Goal: Task Accomplishment & Management: Manage account settings

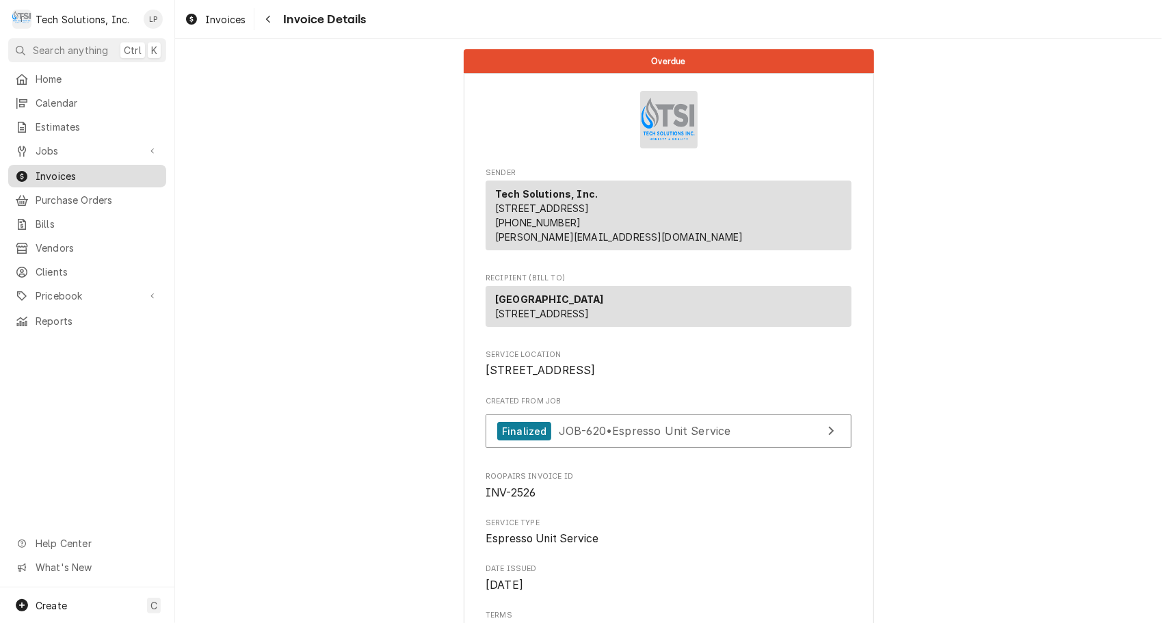
click at [53, 172] on span "Invoices" at bounding box center [98, 176] width 124 height 14
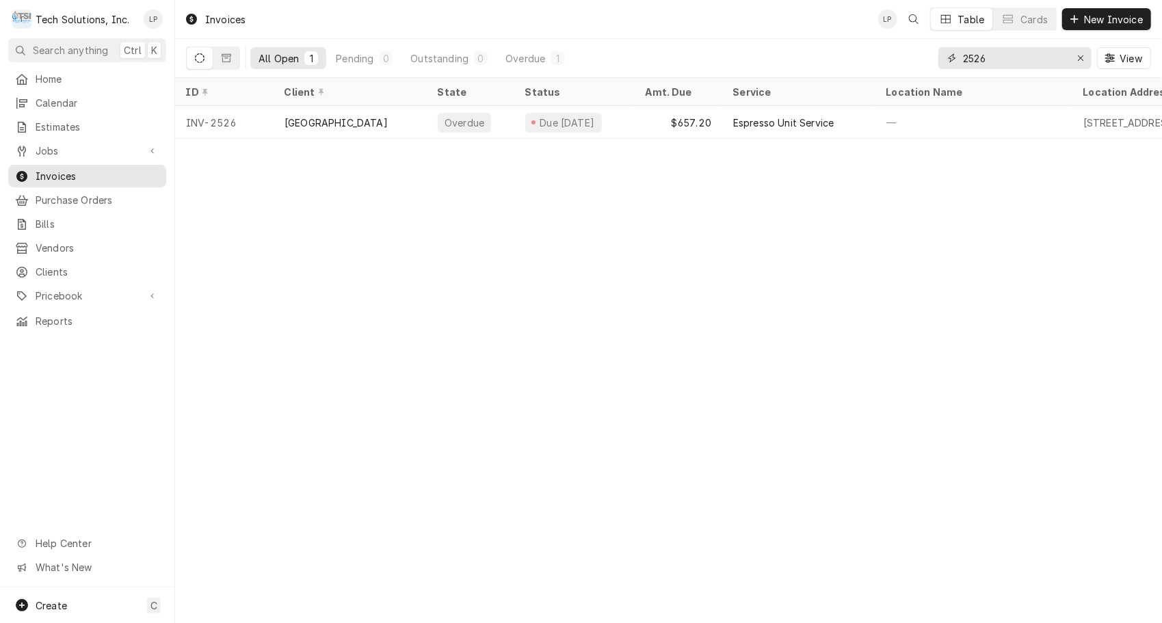
click at [1009, 57] on input "2526" at bounding box center [1014, 58] width 103 height 22
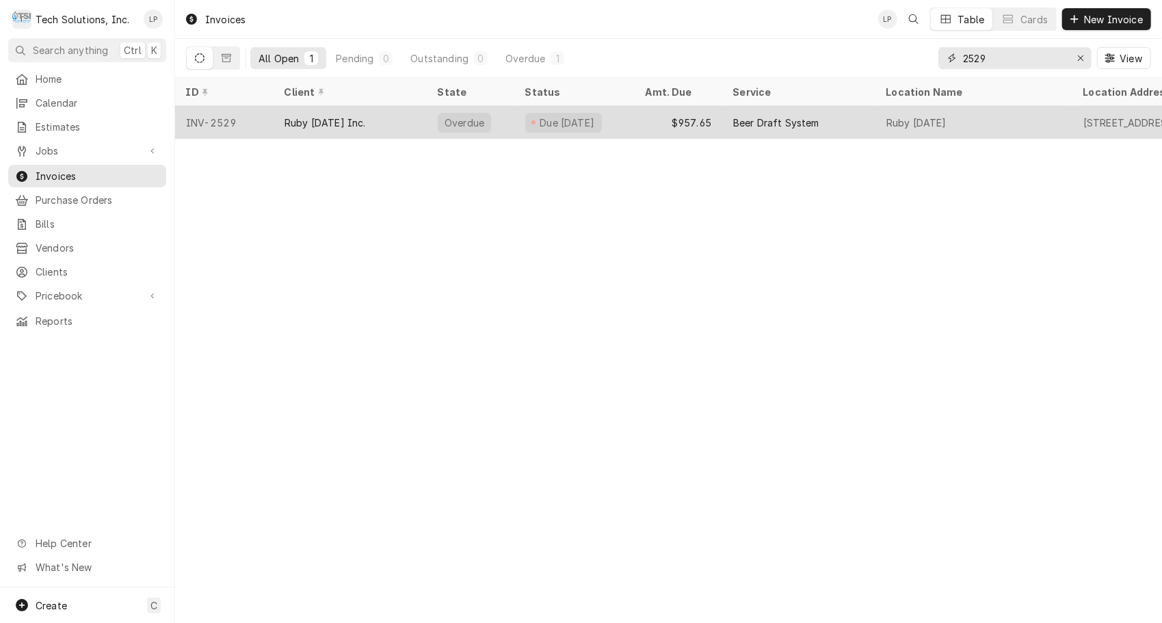
type input "2529"
click at [749, 124] on div "Beer Draft System" at bounding box center [776, 123] width 86 height 14
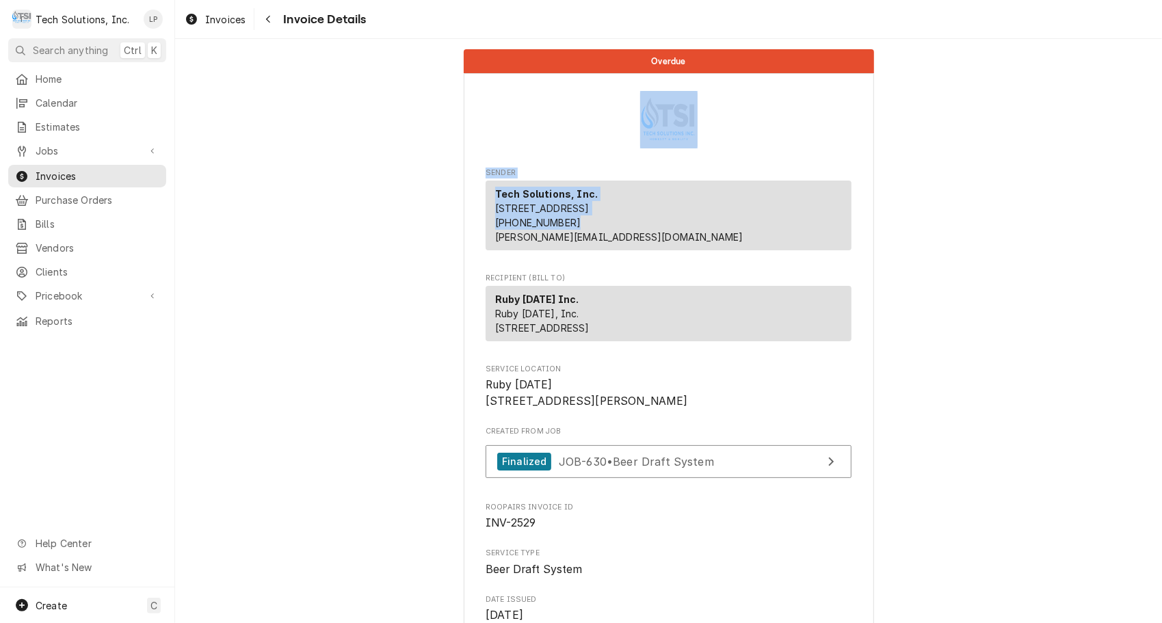
drag, startPoint x: 1150, startPoint y: 147, endPoint x: 1143, endPoint y: 238, distance: 91.2
click at [793, 479] on link "Finalized JOB-630 • Beer Draft System" at bounding box center [669, 462] width 366 height 34
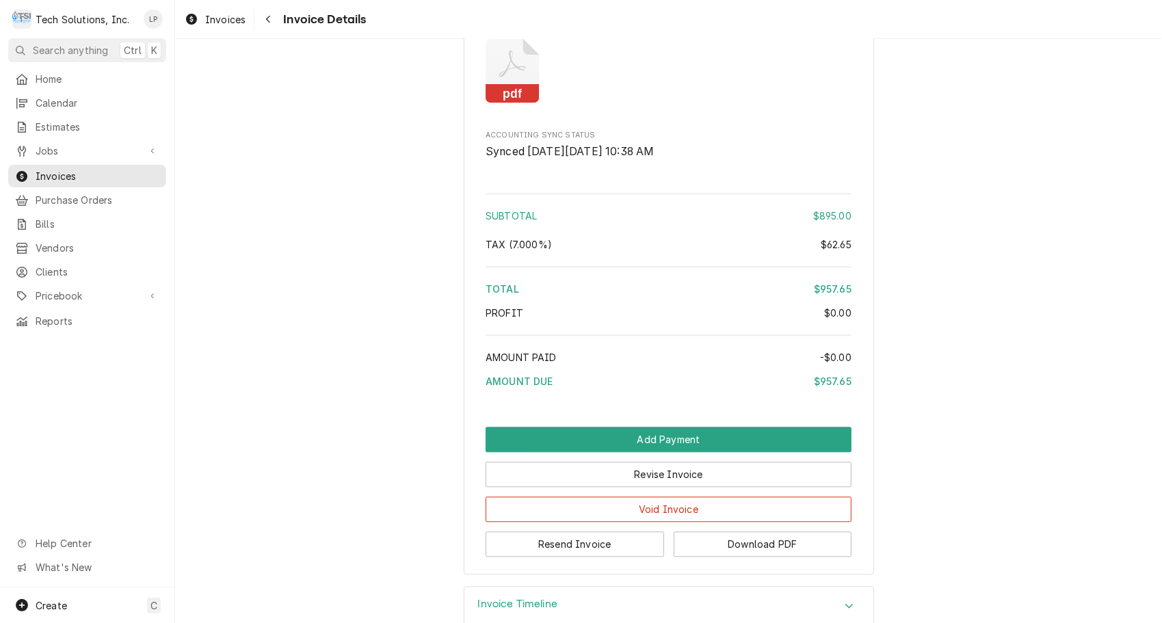
scroll to position [2034, 0]
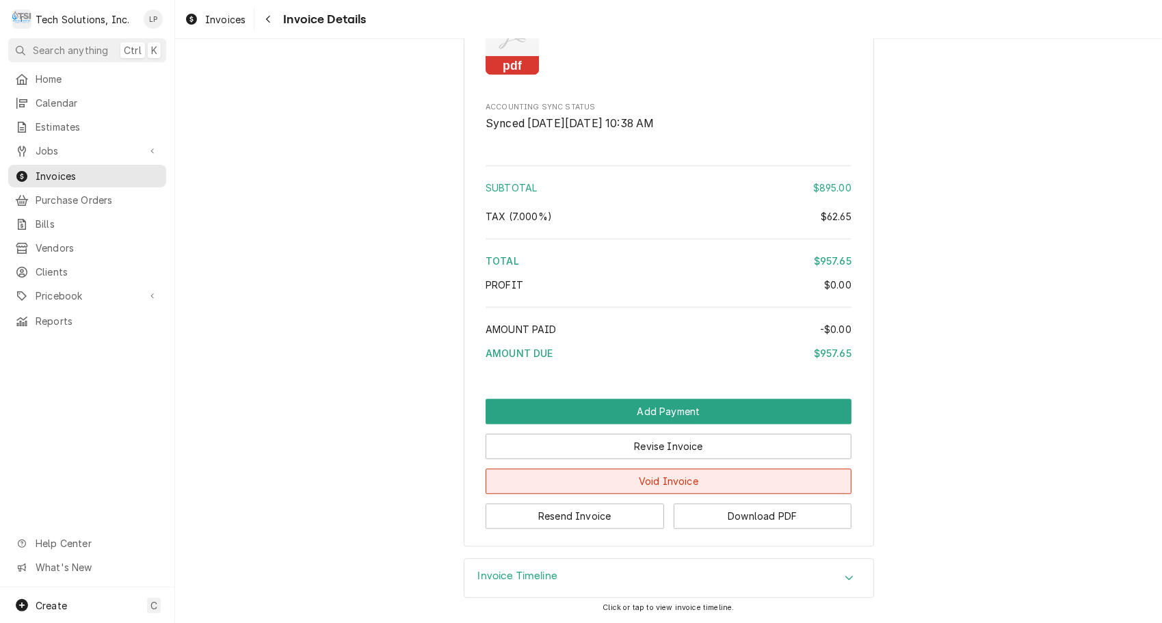
click at [583, 482] on button "Void Invoice" at bounding box center [669, 480] width 366 height 25
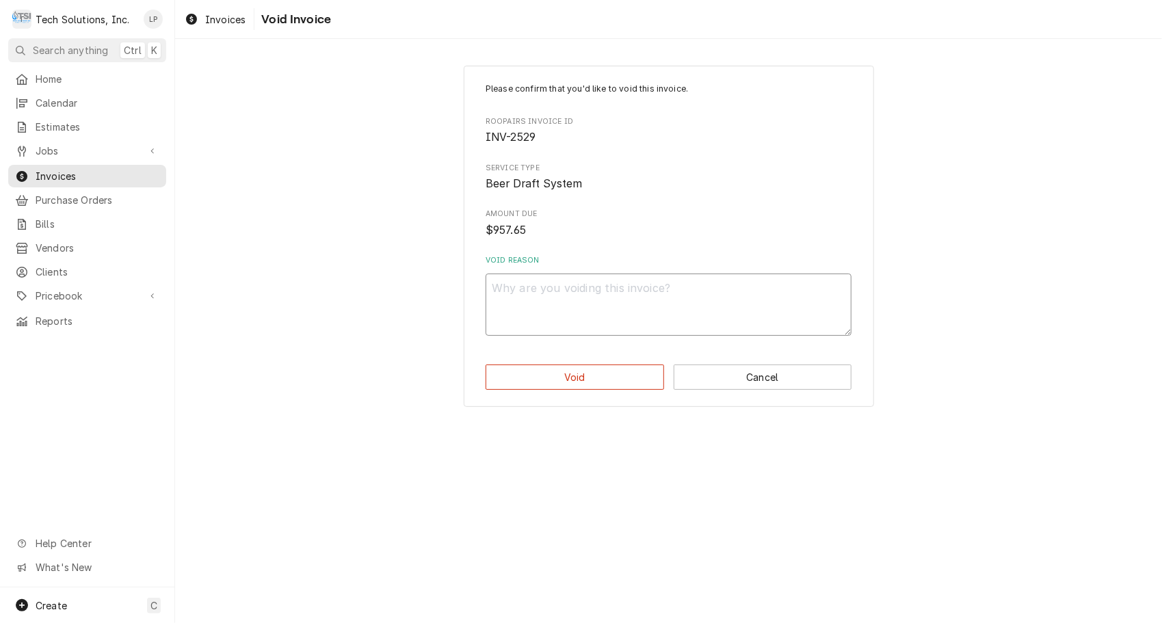
click at [799, 290] on textarea "Void Reason" at bounding box center [669, 305] width 366 height 62
type textarea "x"
type textarea "1"
type textarea "x"
type textarea "10"
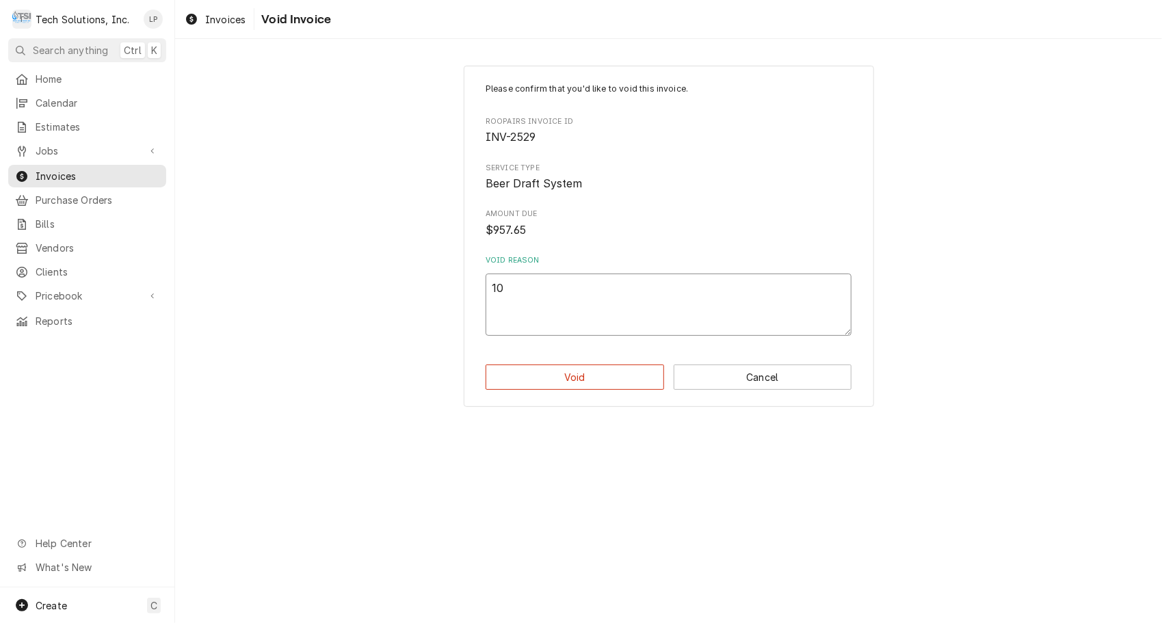
type textarea "x"
type textarea "10/"
type textarea "x"
type textarea "10/8"
type textarea "x"
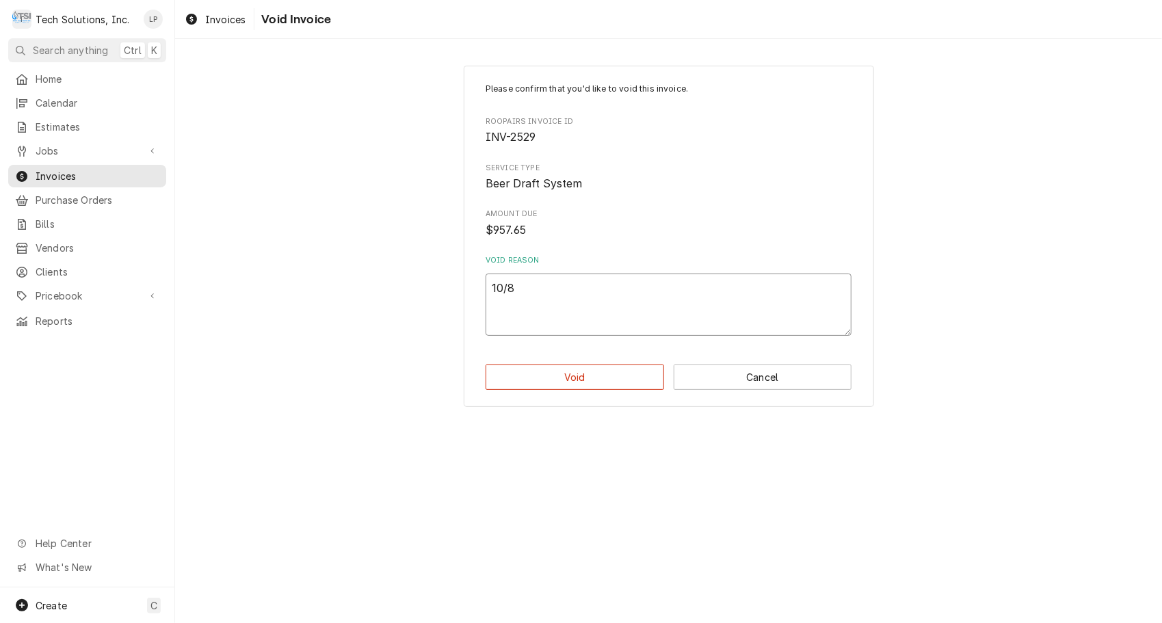
type textarea "10/8/"
type textarea "x"
type textarea "10/8/2"
type textarea "x"
type textarea "10/8/25"
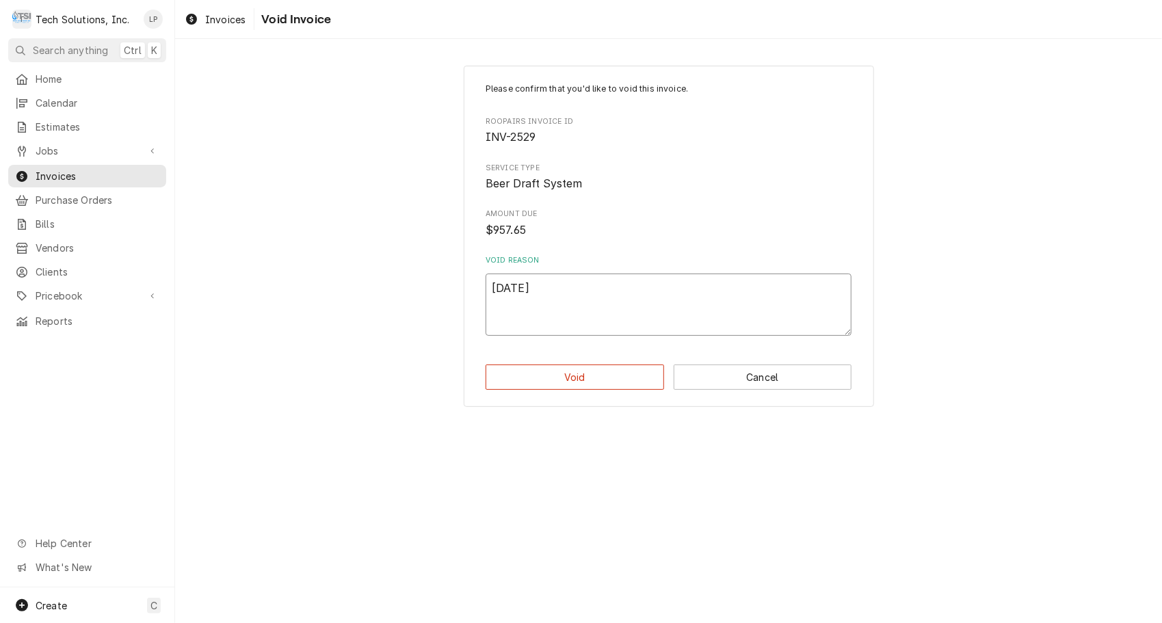
type textarea "x"
type textarea "10/8/25"
type textarea "x"
type textarea "10/8/25 J"
type textarea "x"
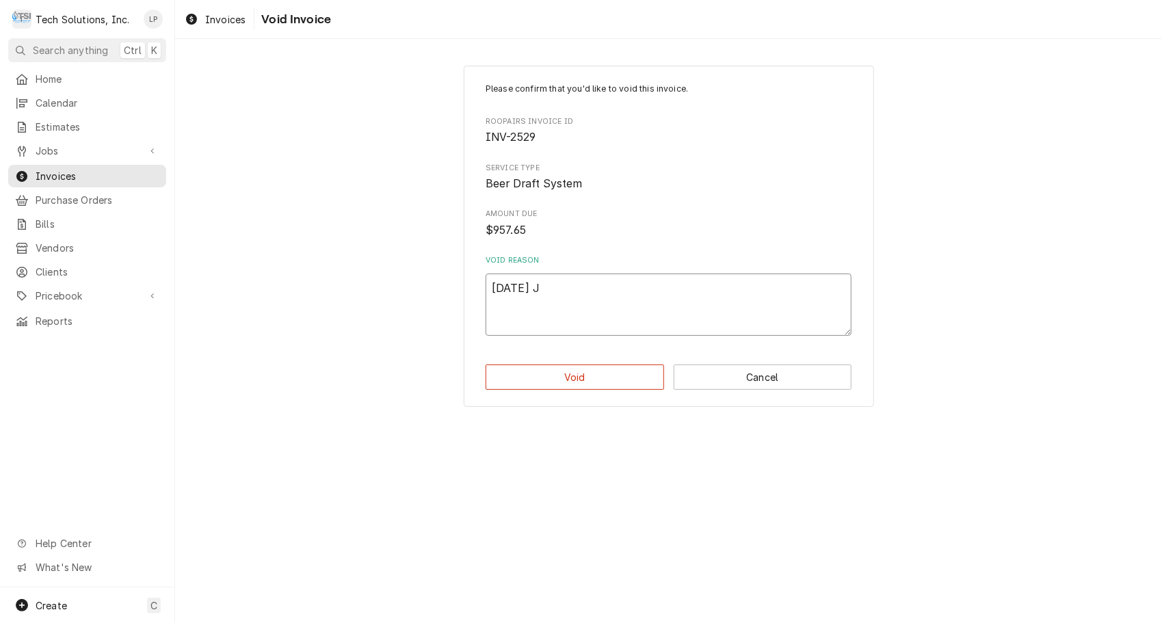
type textarea "10/8/25 Jo"
type textarea "x"
type textarea "10/8/25 Joe"
type textarea "x"
type textarea "10/8/25 Joe"
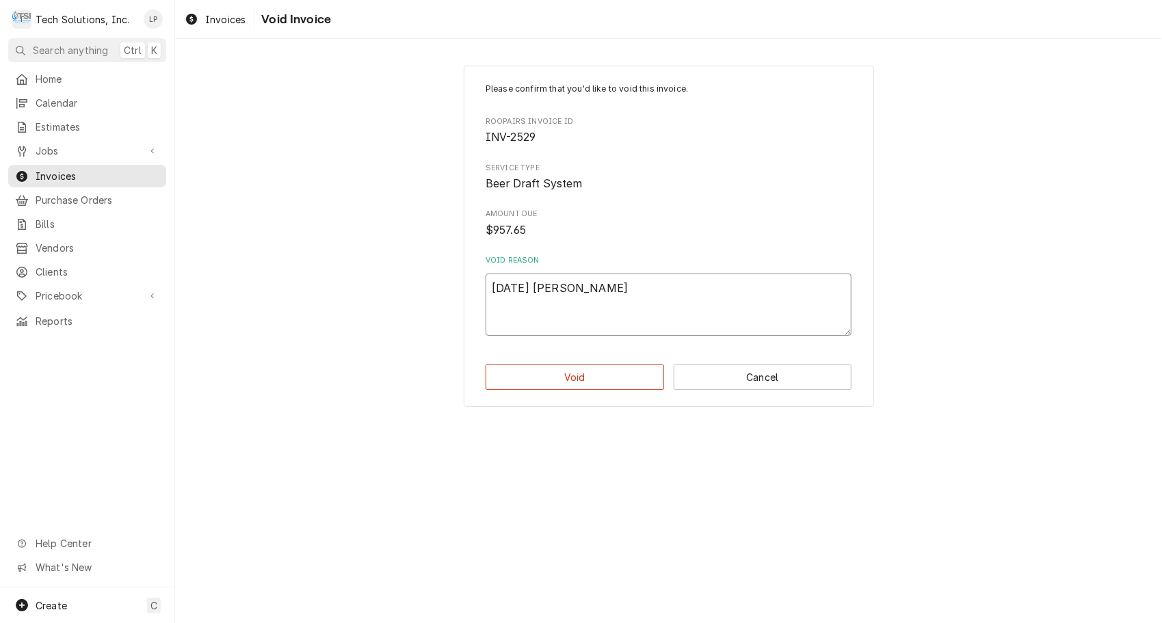
type textarea "x"
type textarea "10/8/25 Joe s"
type textarea "x"
type textarea "10/8/25 Joe sa"
type textarea "x"
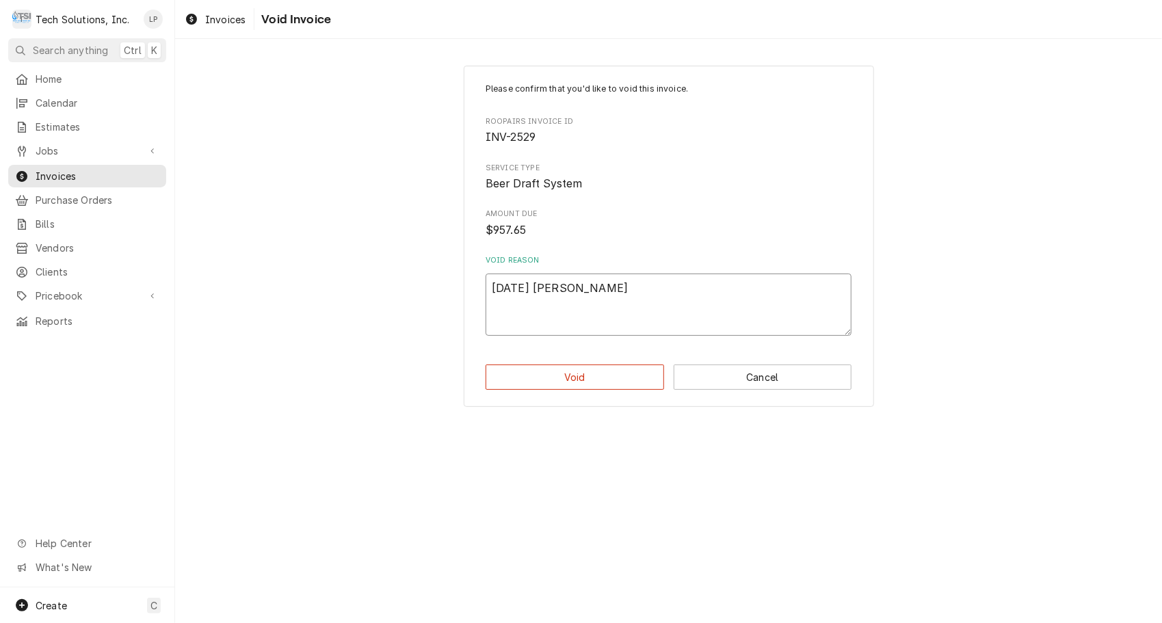
type textarea "10/8/25 Joe sai"
type textarea "x"
type textarea "10/8/25 Joe said"
type textarea "x"
type textarea "10/8/25 Joe said"
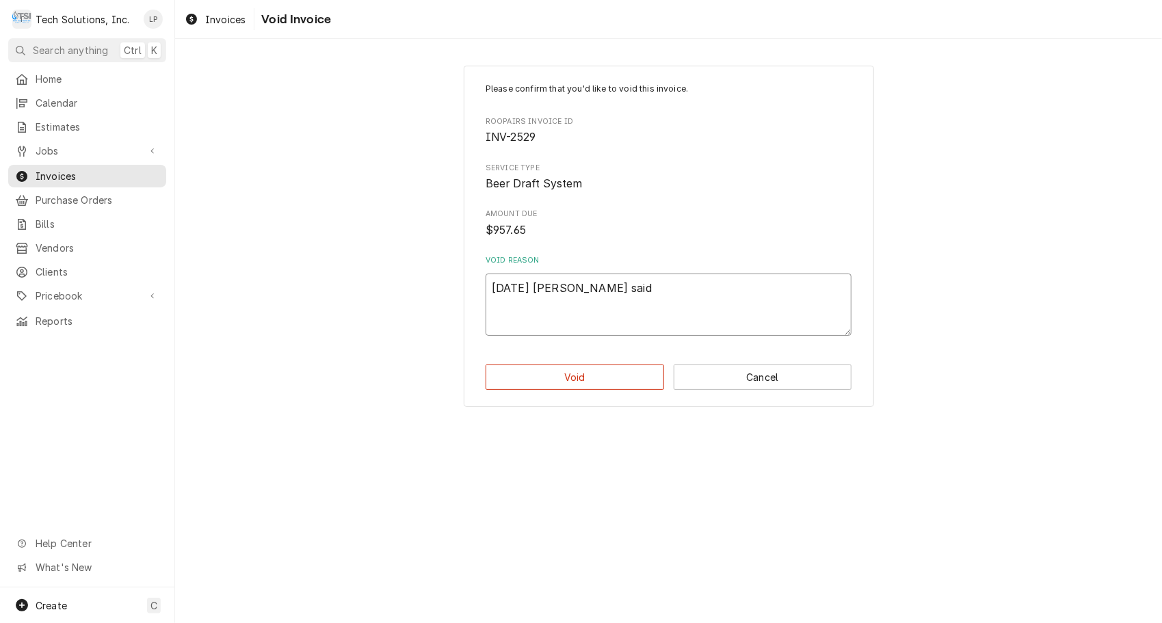
type textarea "x"
type textarea "10/8/25 Joe said t"
type textarea "x"
type textarea "10/8/25 Joe said to"
type textarea "x"
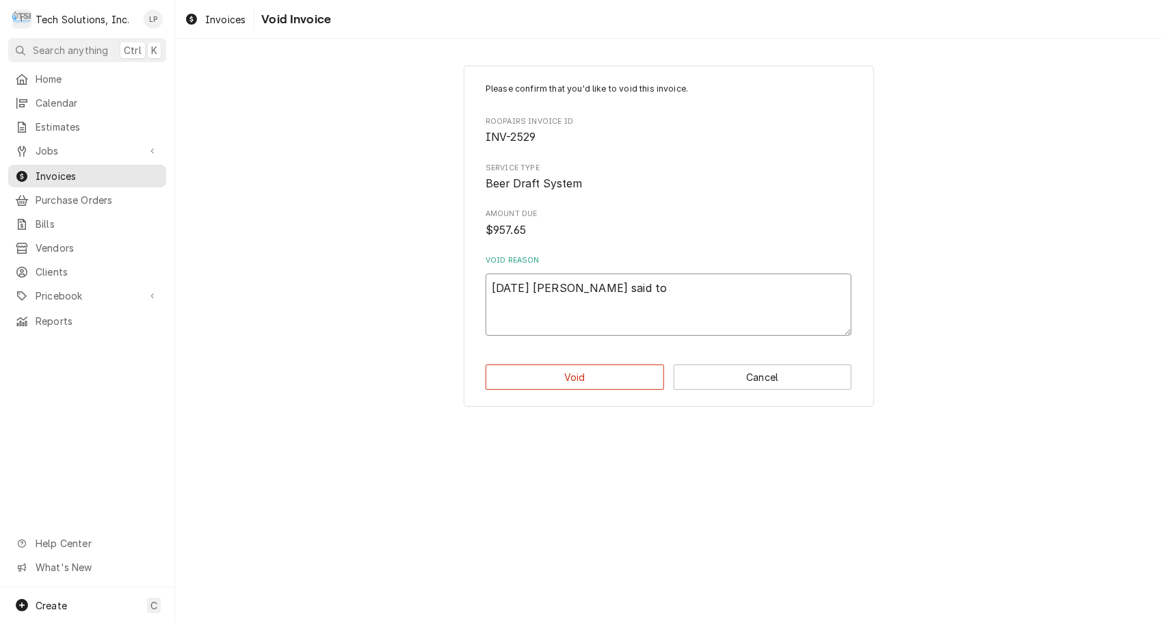
type textarea "10/8/25 Joe said to"
type textarea "x"
type textarea "10/8/25 Joe said to v"
type textarea "x"
type textarea "10/8/25 Joe said to vo"
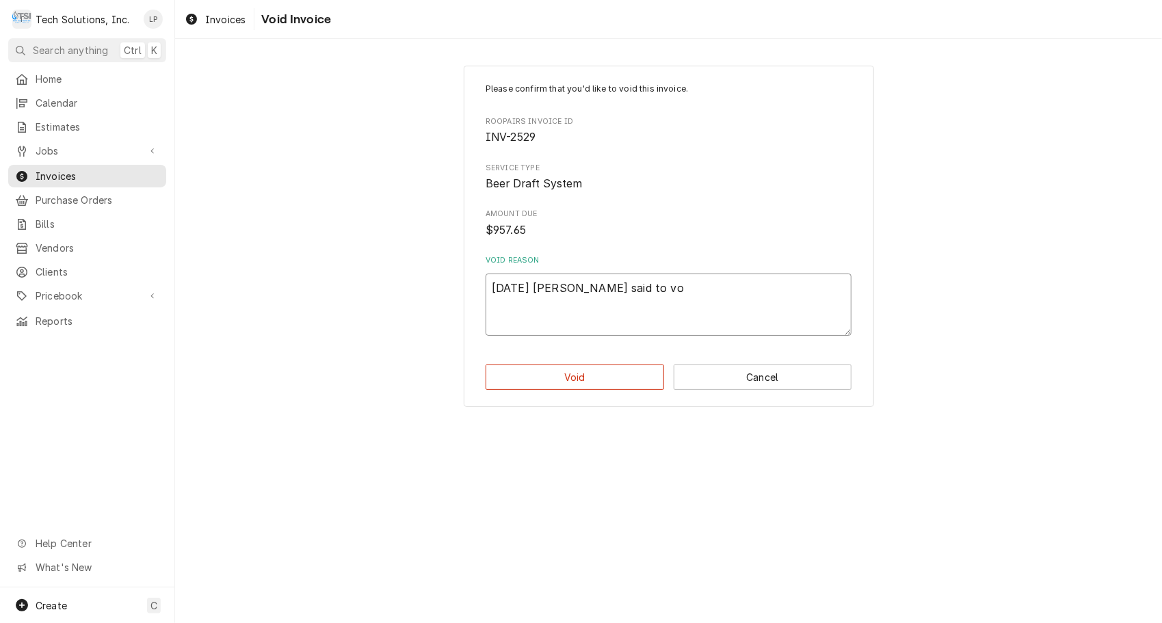
type textarea "x"
type textarea "10/8/25 Joe said to voi"
type textarea "x"
type textarea "10/8/25 Joe said to void"
type textarea "x"
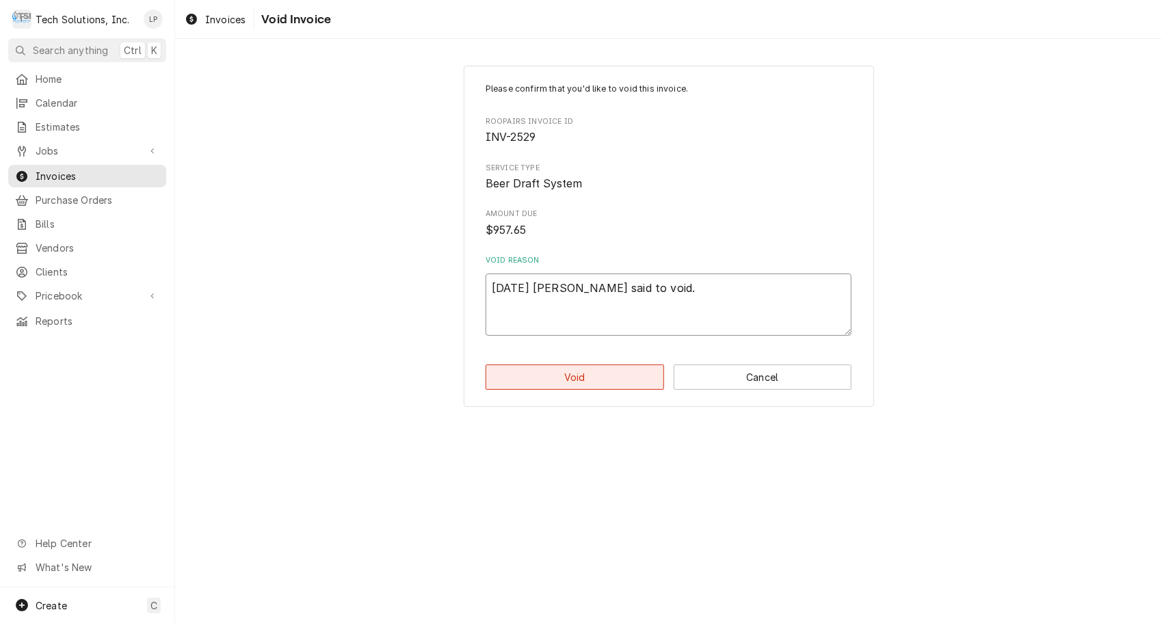
type textarea "10/8/25 Joe said to void."
click at [522, 386] on button "Void" at bounding box center [575, 377] width 178 height 25
type textarea "x"
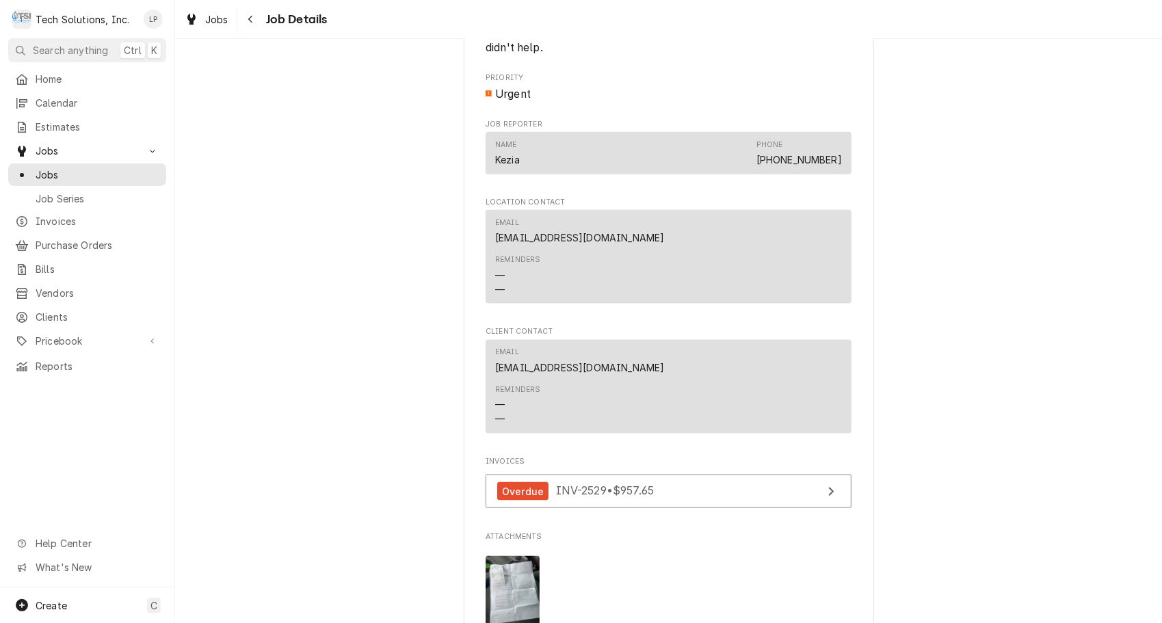
scroll to position [1352, 0]
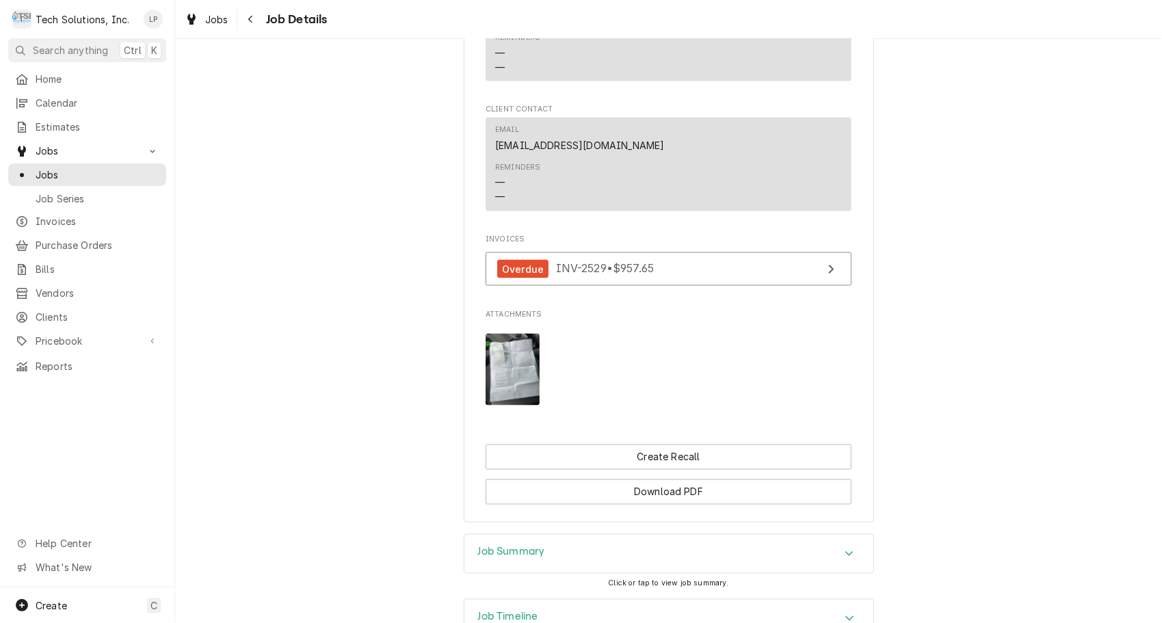
click at [845, 613] on icon "Accordion Header" at bounding box center [850, 618] width 10 height 11
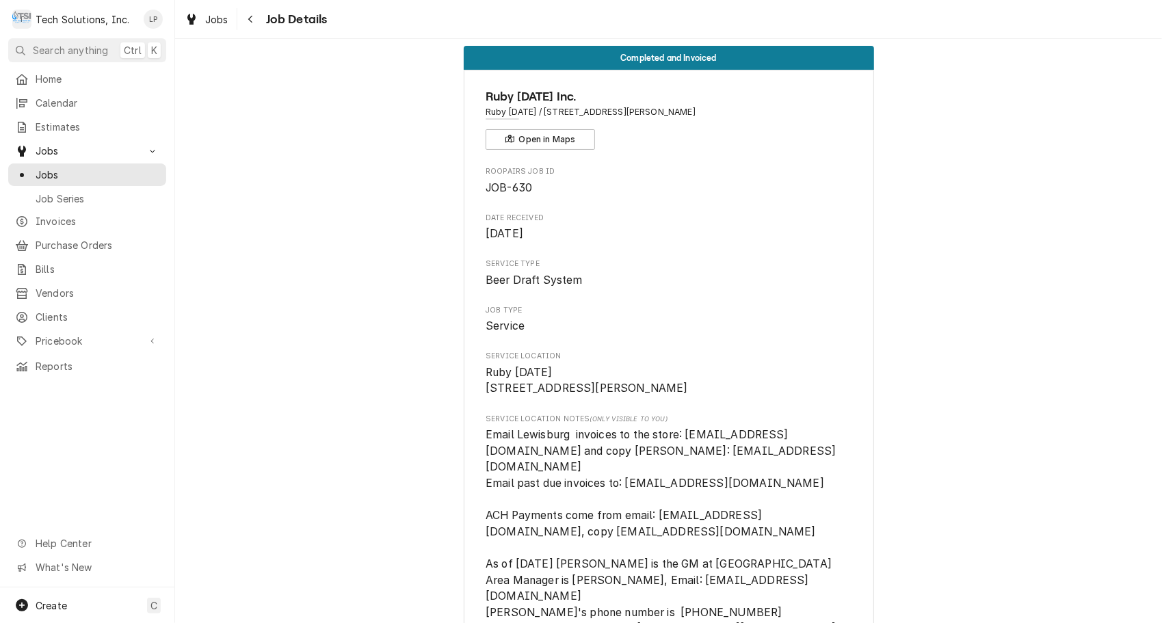
scroll to position [0, 0]
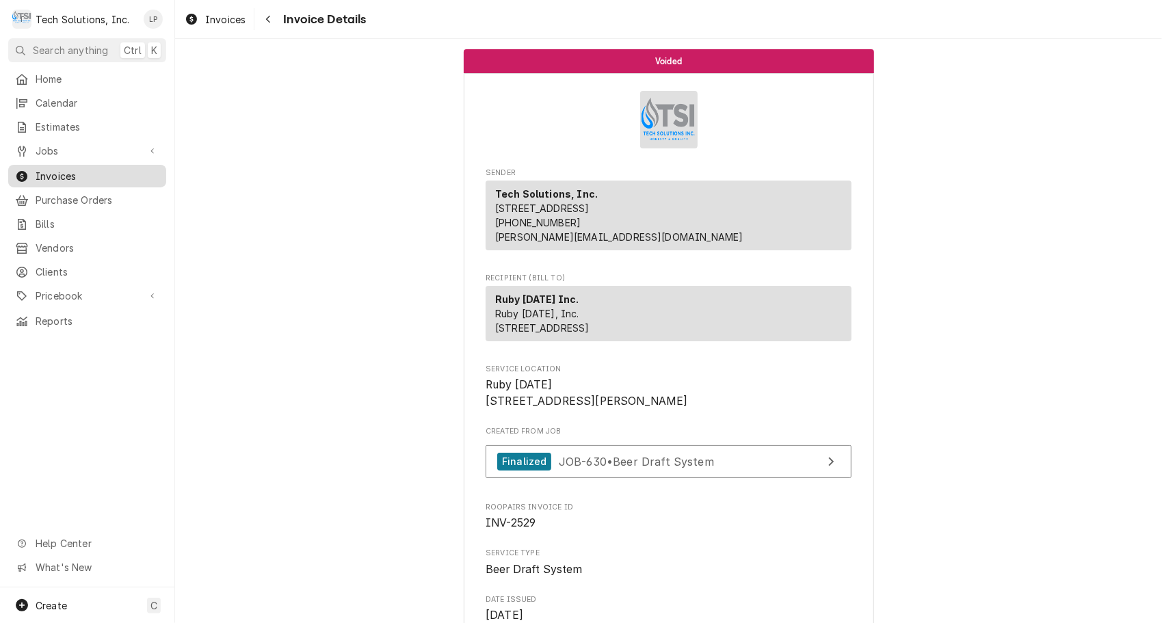
click at [47, 169] on span "Invoices" at bounding box center [98, 176] width 124 height 14
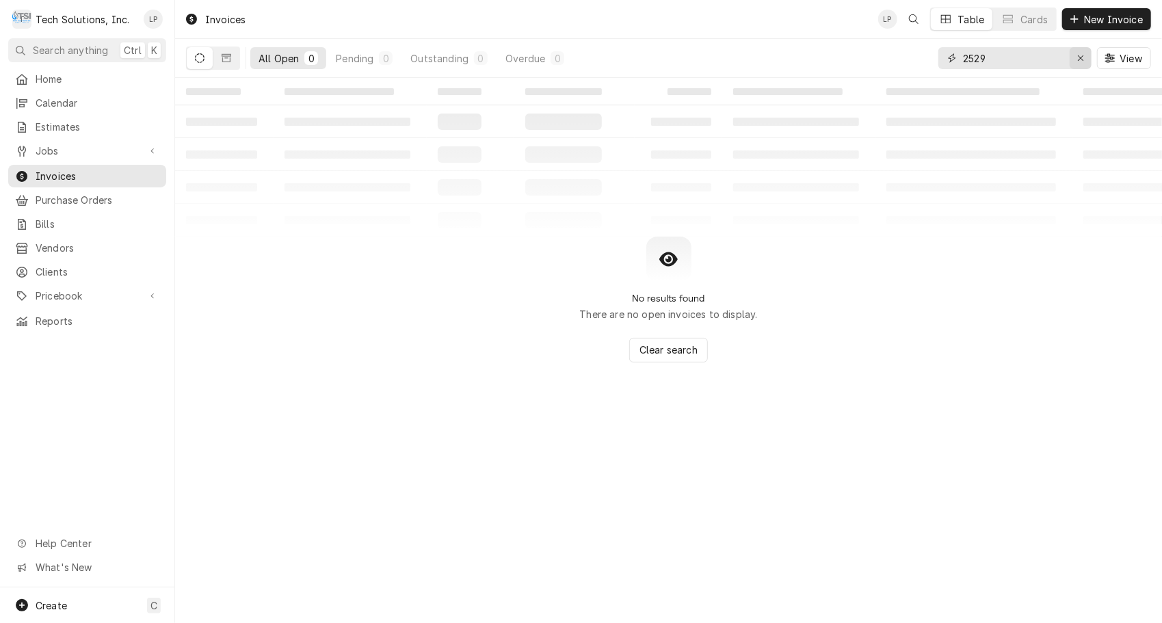
click at [1075, 55] on div "Erase input" at bounding box center [1081, 58] width 14 height 14
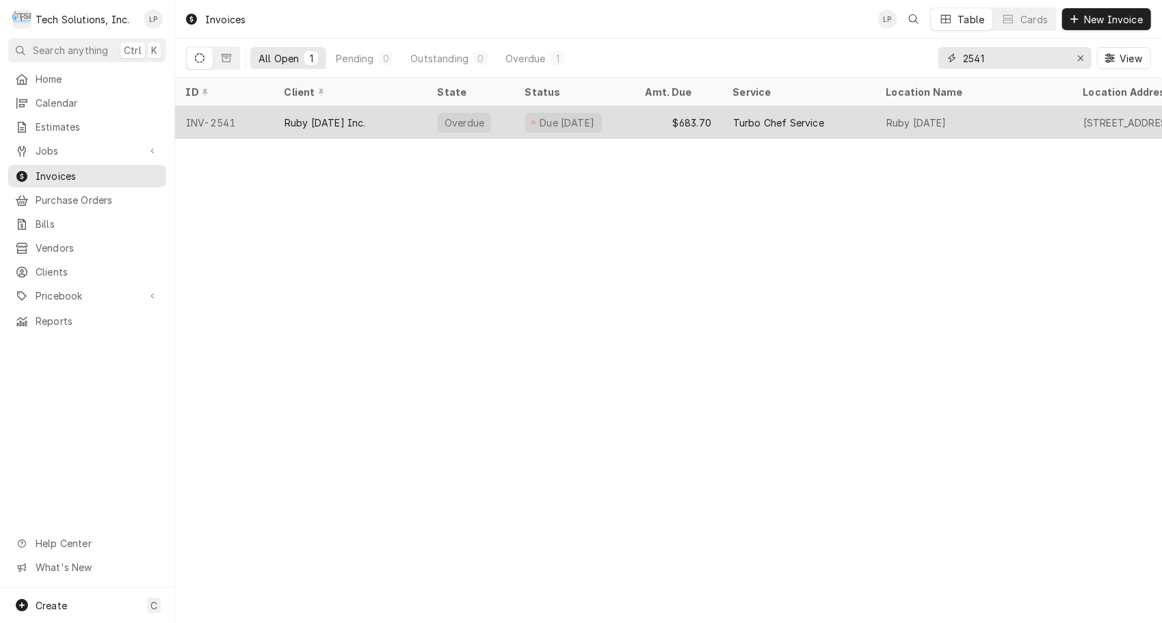
type input "2541"
click at [632, 116] on div "Due 5 days ago" at bounding box center [574, 122] width 120 height 33
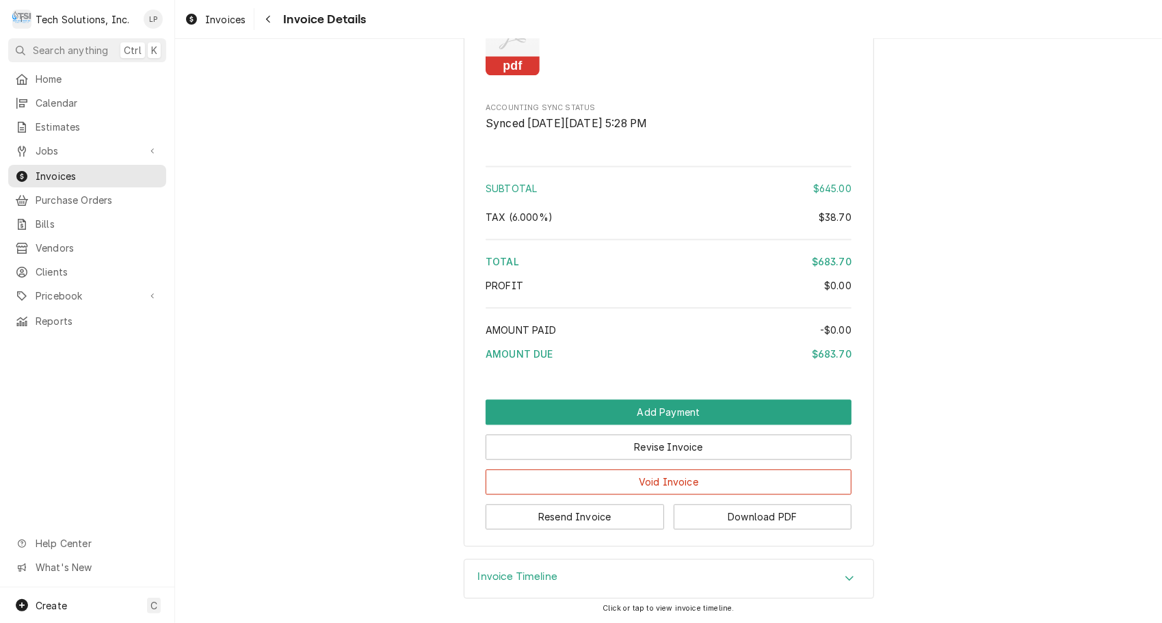
scroll to position [1995, 0]
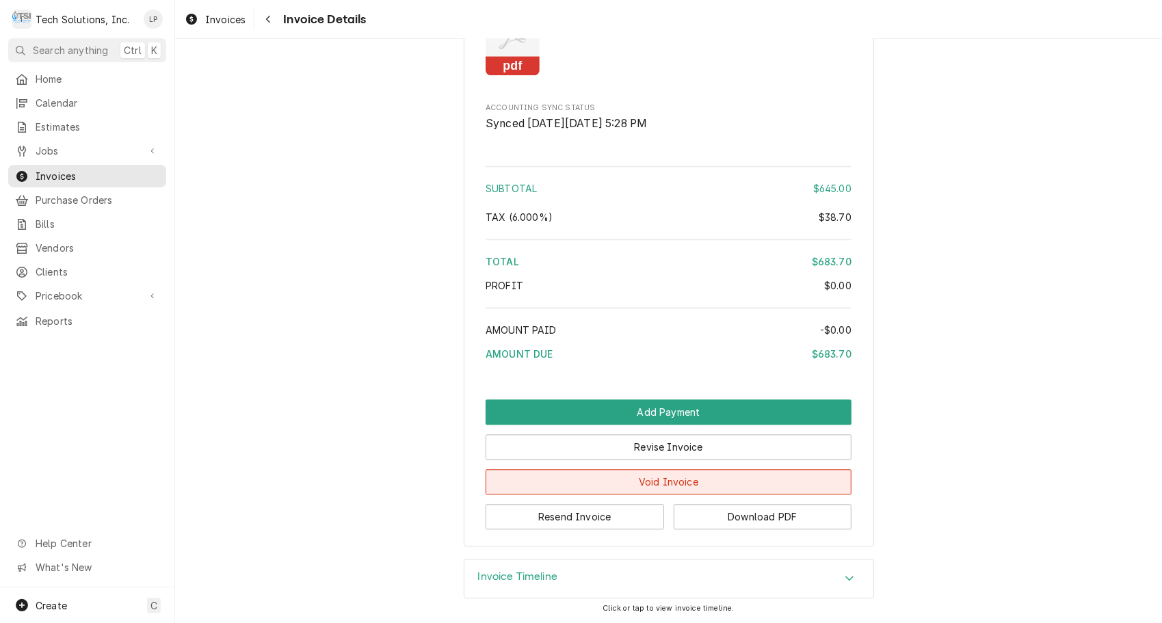
click at [787, 486] on button "Void Invoice" at bounding box center [669, 481] width 366 height 25
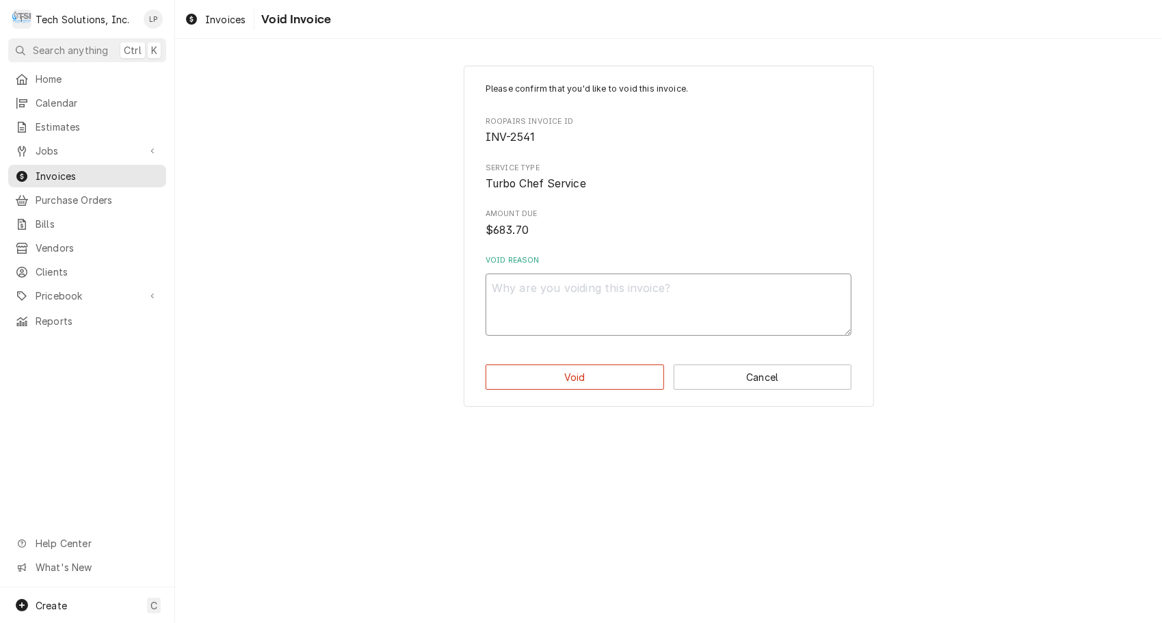
click at [686, 295] on textarea "Void Reason" at bounding box center [669, 305] width 366 height 62
type textarea "x"
type textarea "J"
type textarea "x"
type textarea "Jo"
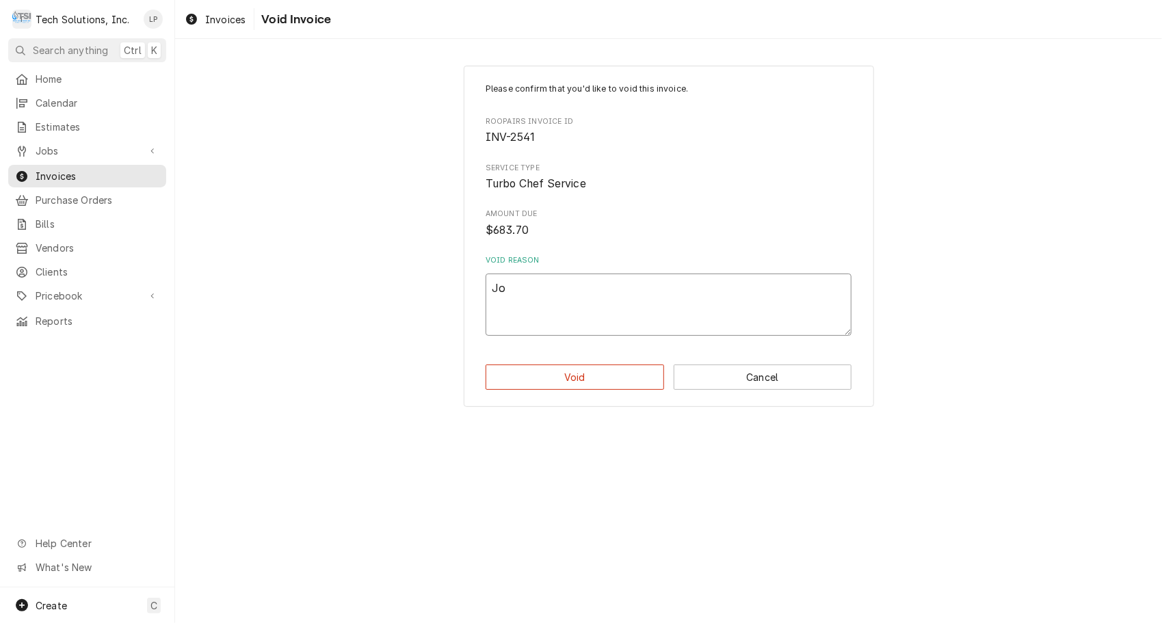
type textarea "x"
type textarea "Joe"
type textarea "x"
type textarea "Joe"
type textarea "x"
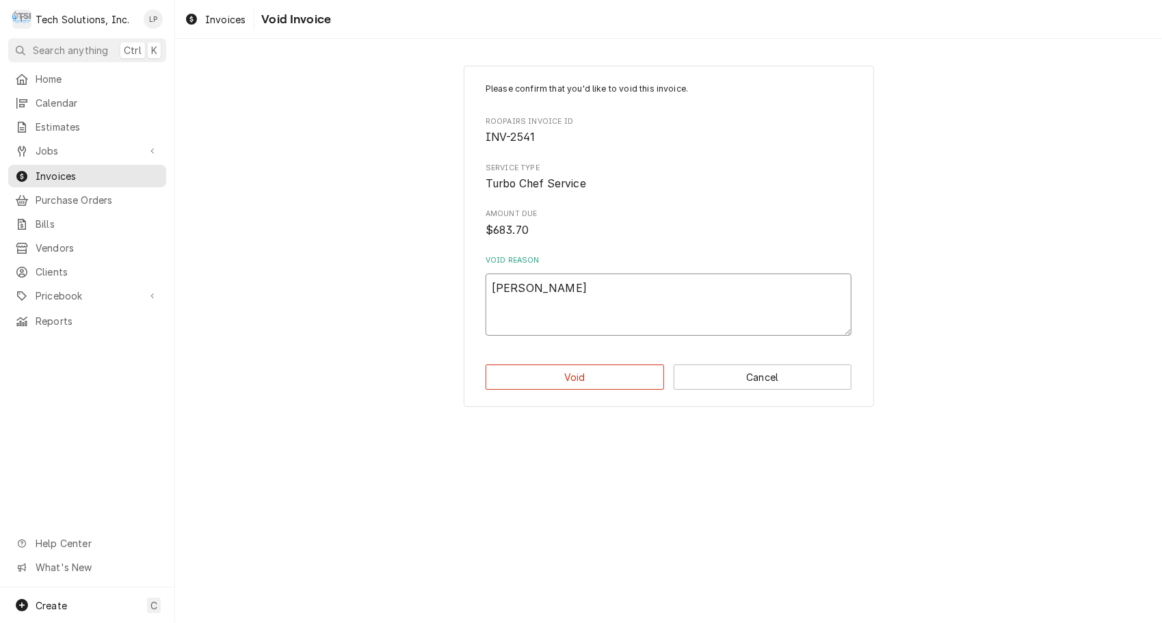
type textarea "Joe s"
type textarea "x"
type textarea "Joe sa"
type textarea "x"
type textarea "Joe sai"
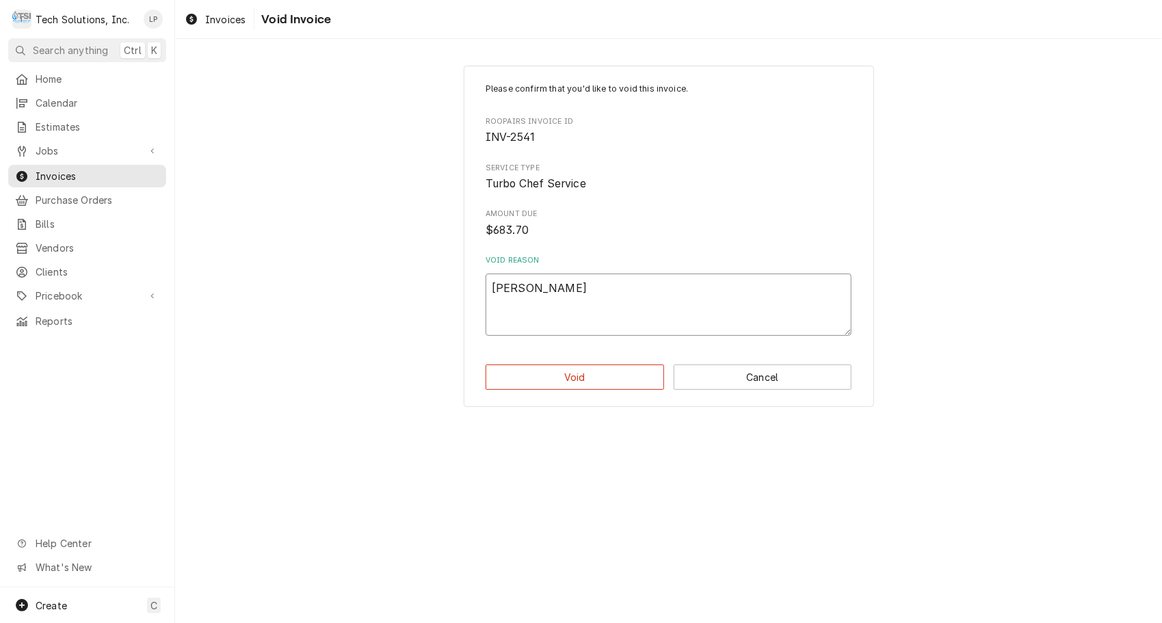
type textarea "x"
type textarea "Joe said"
type textarea "x"
type textarea "Joe said"
type textarea "x"
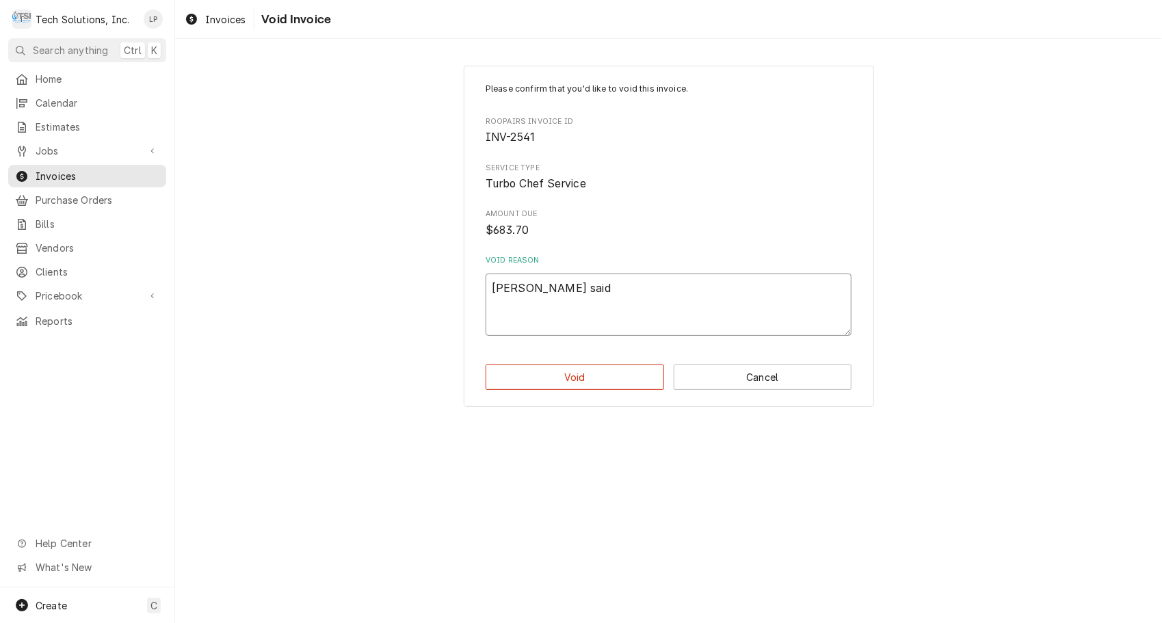
type textarea "Joe said t"
type textarea "x"
type textarea "Joe said to"
type textarea "x"
type textarea "Joe said to"
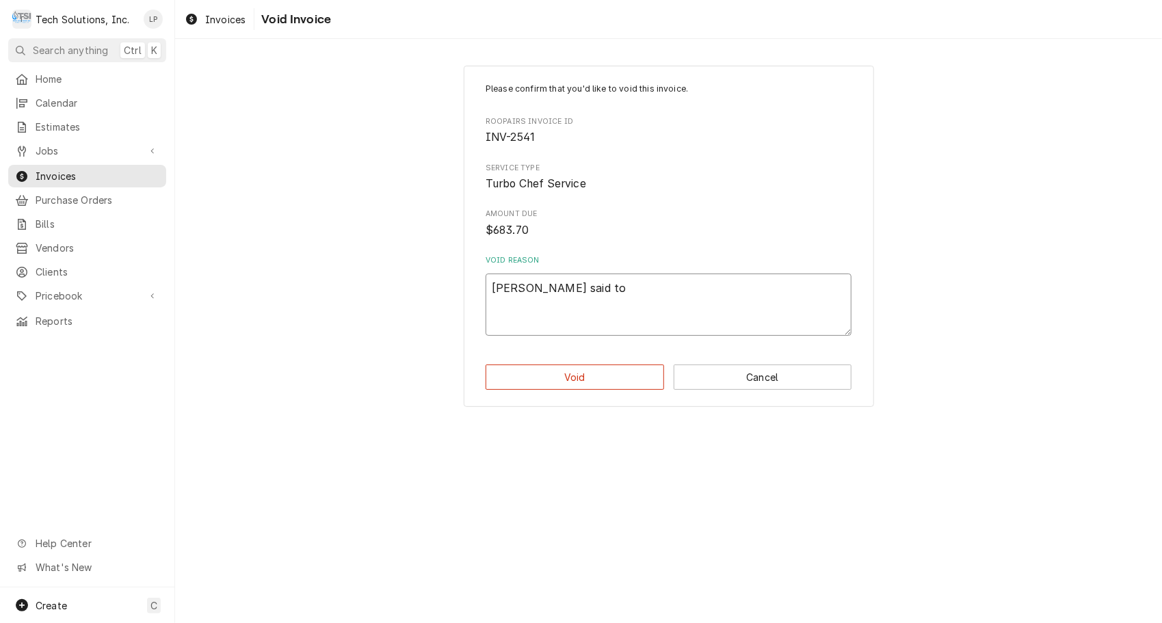
type textarea "x"
type textarea "Joe said to v"
type textarea "x"
type textarea "Joe said to vo"
type textarea "x"
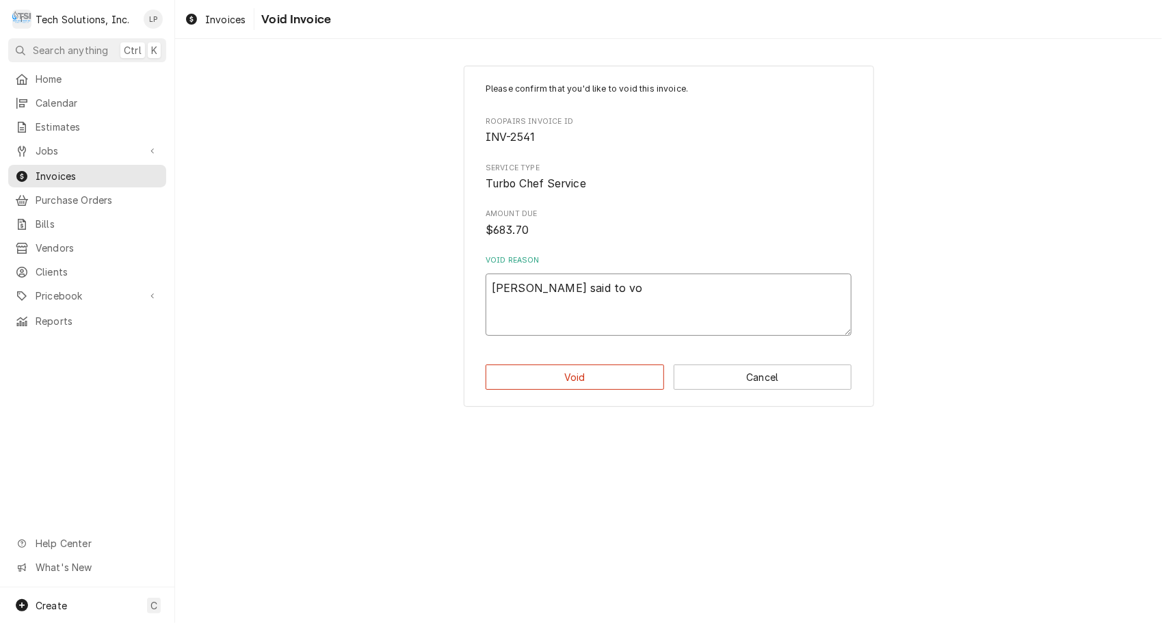
type textarea "Joe said to voi"
type textarea "x"
type textarea "Joe said to void"
type textarea "x"
type textarea "Joe said to void"
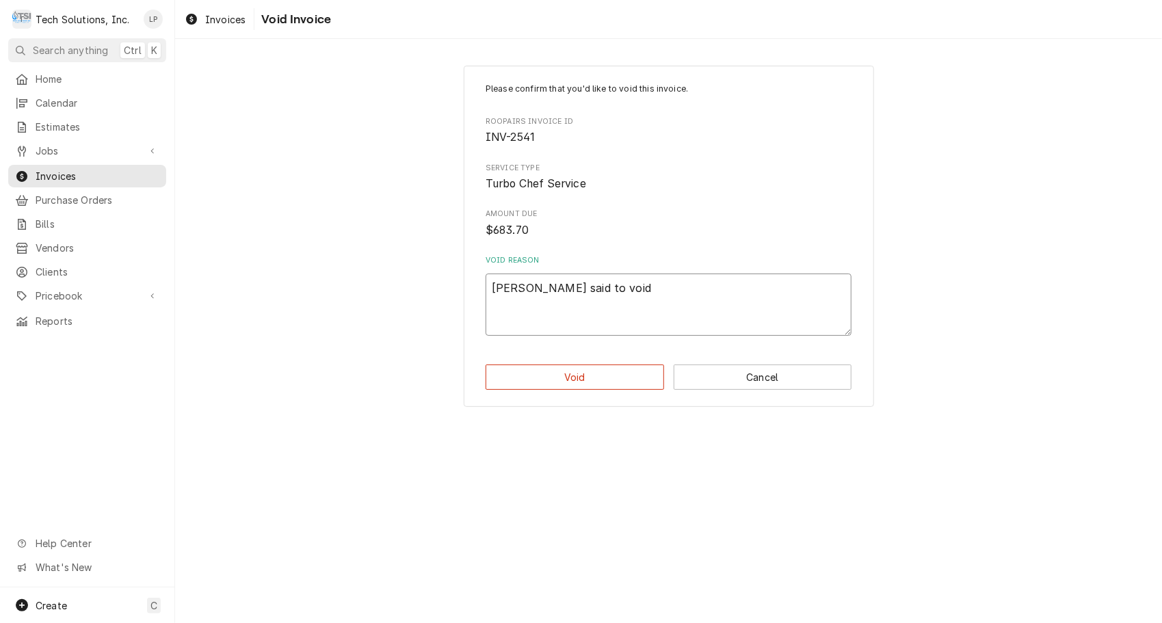
type textarea "x"
type textarea "Joe said to void 1"
type textarea "x"
type textarea "Joe said to void 10"
type textarea "x"
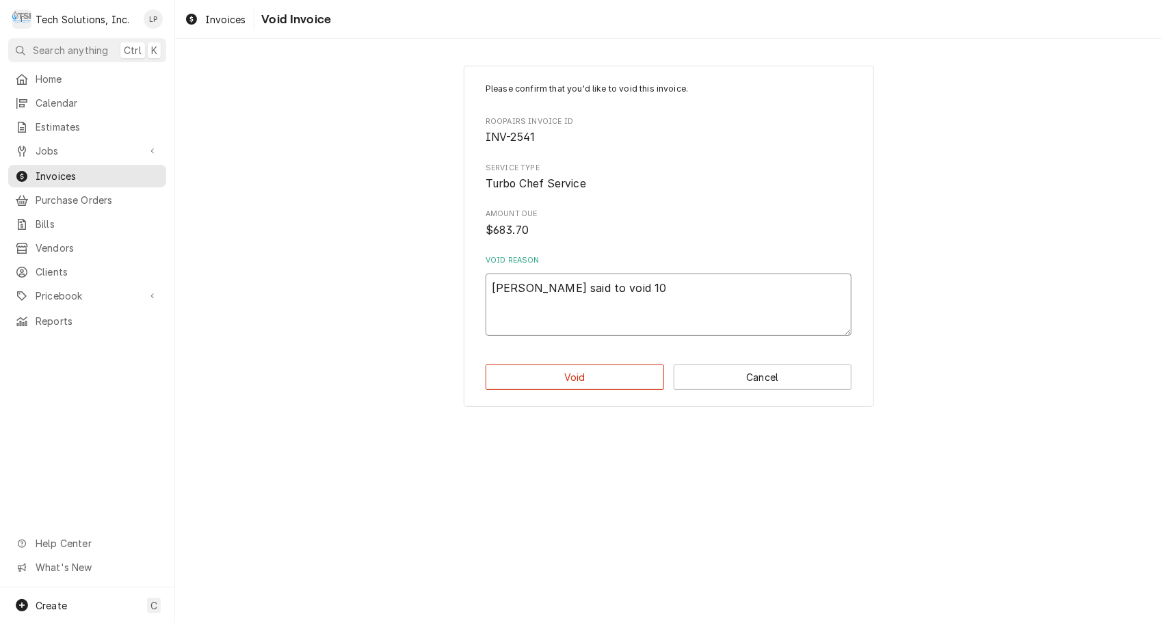
type textarea "Joe said to void 10/"
type textarea "x"
type textarea "Joe said to void 10/8"
type textarea "x"
type textarea "Joe said to void 10/8/"
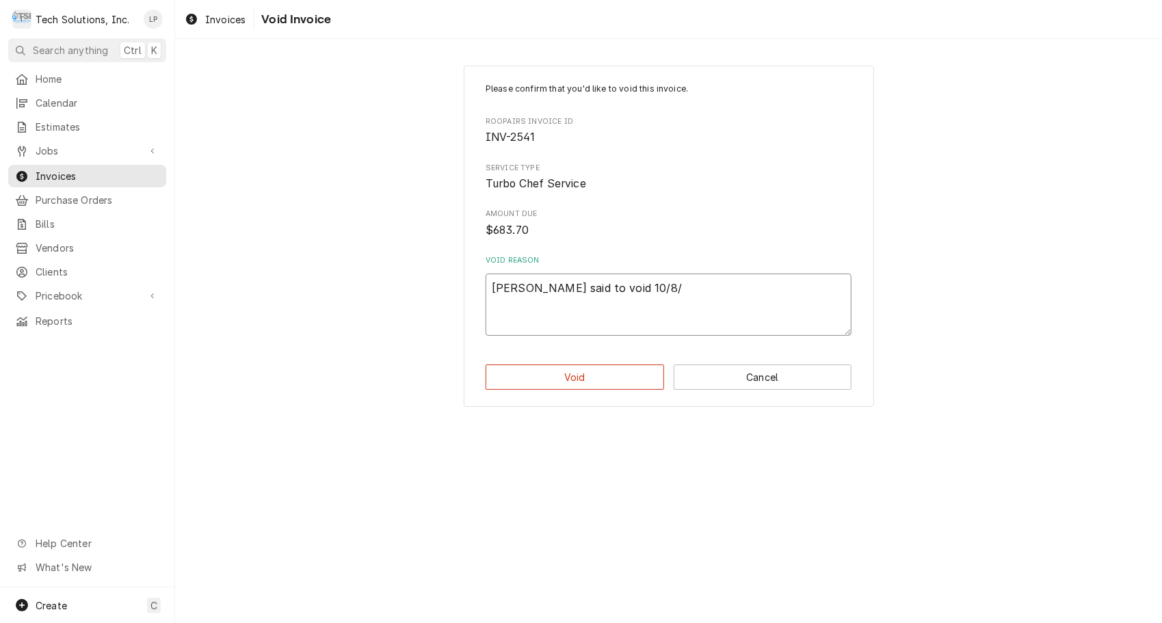
type textarea "x"
type textarea "Joe said to void 10/8/2"
type textarea "x"
type textarea "[PERSON_NAME] said to void [DATE]"
click at [588, 384] on button "Void" at bounding box center [575, 377] width 178 height 25
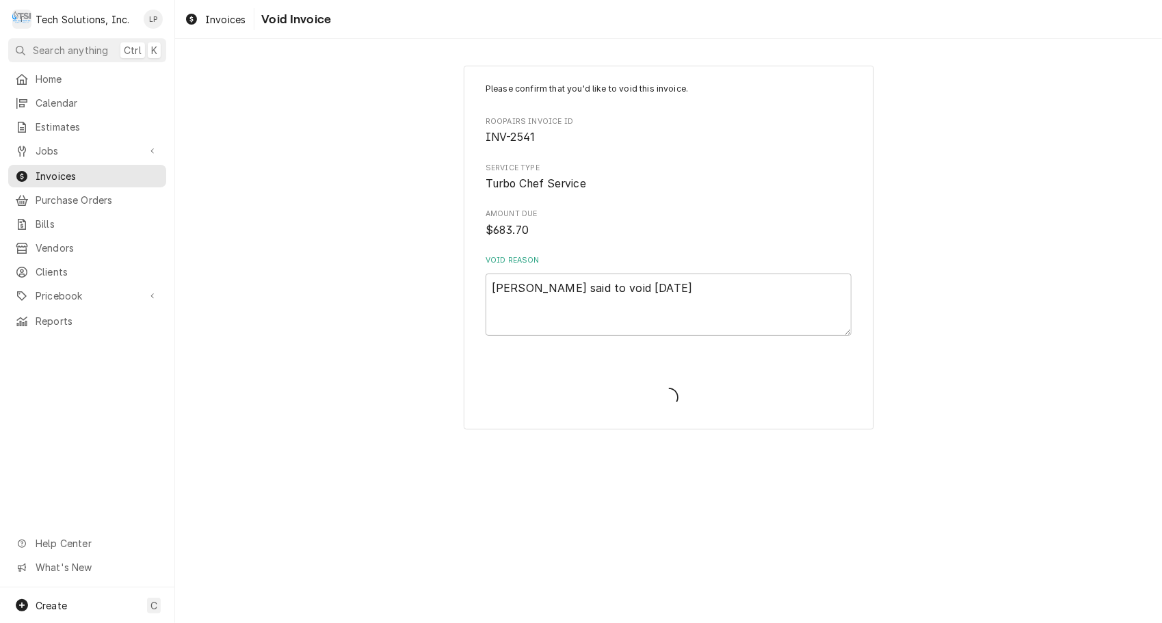
type textarea "x"
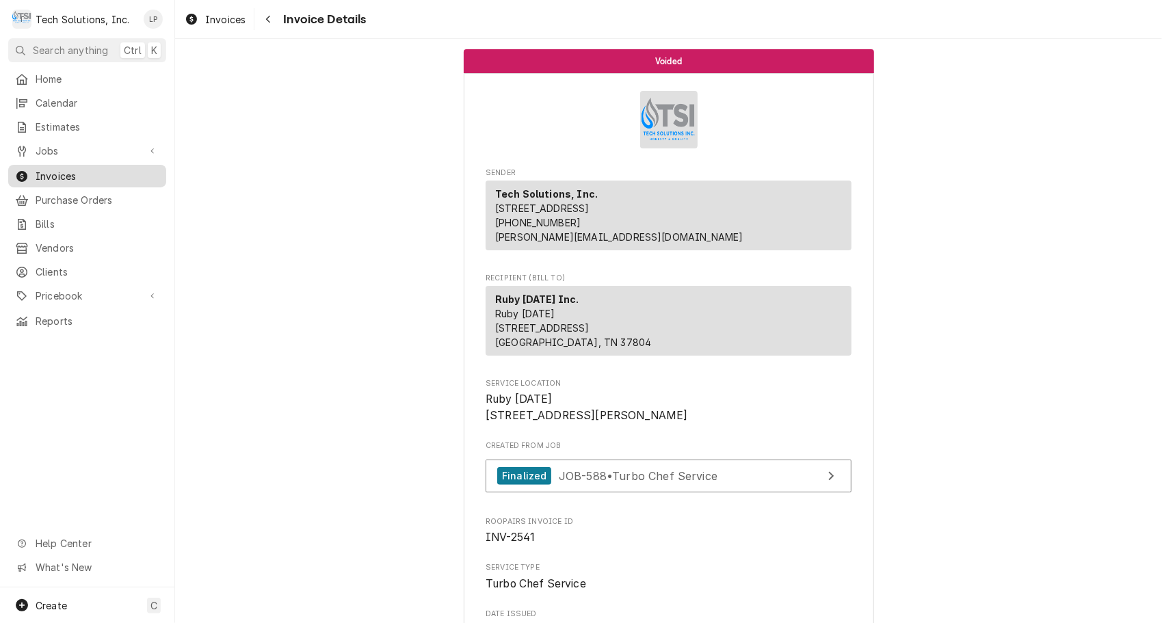
click at [57, 172] on span "Invoices" at bounding box center [98, 176] width 124 height 14
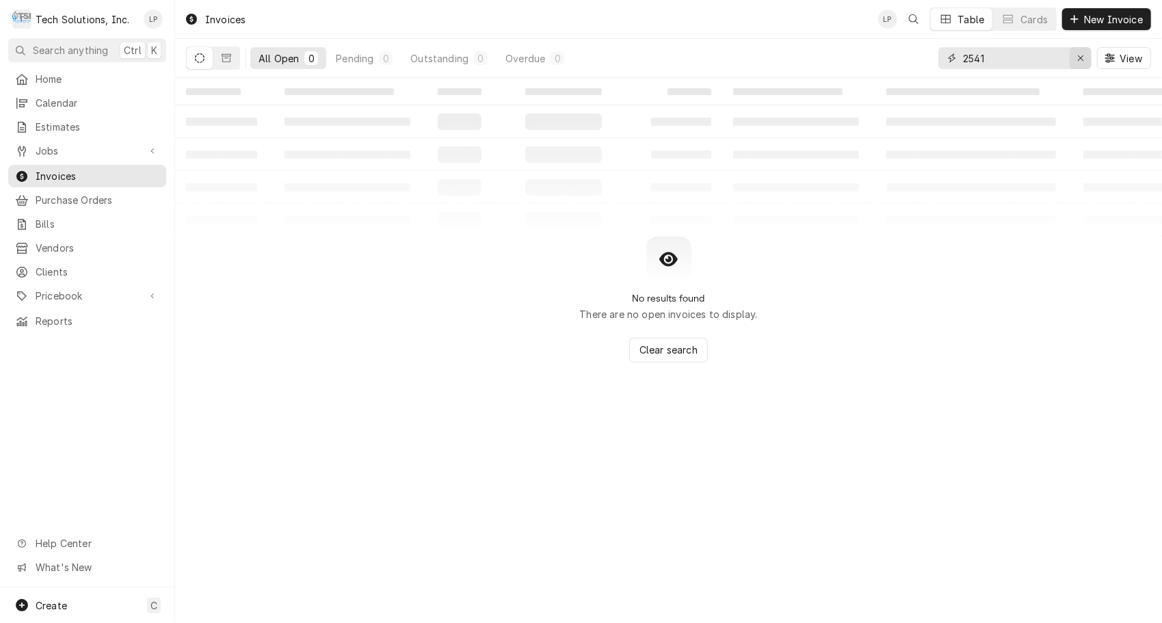
click at [1080, 57] on icon "Erase input" at bounding box center [1080, 57] width 5 height 5
